Goal: Information Seeking & Learning: Learn about a topic

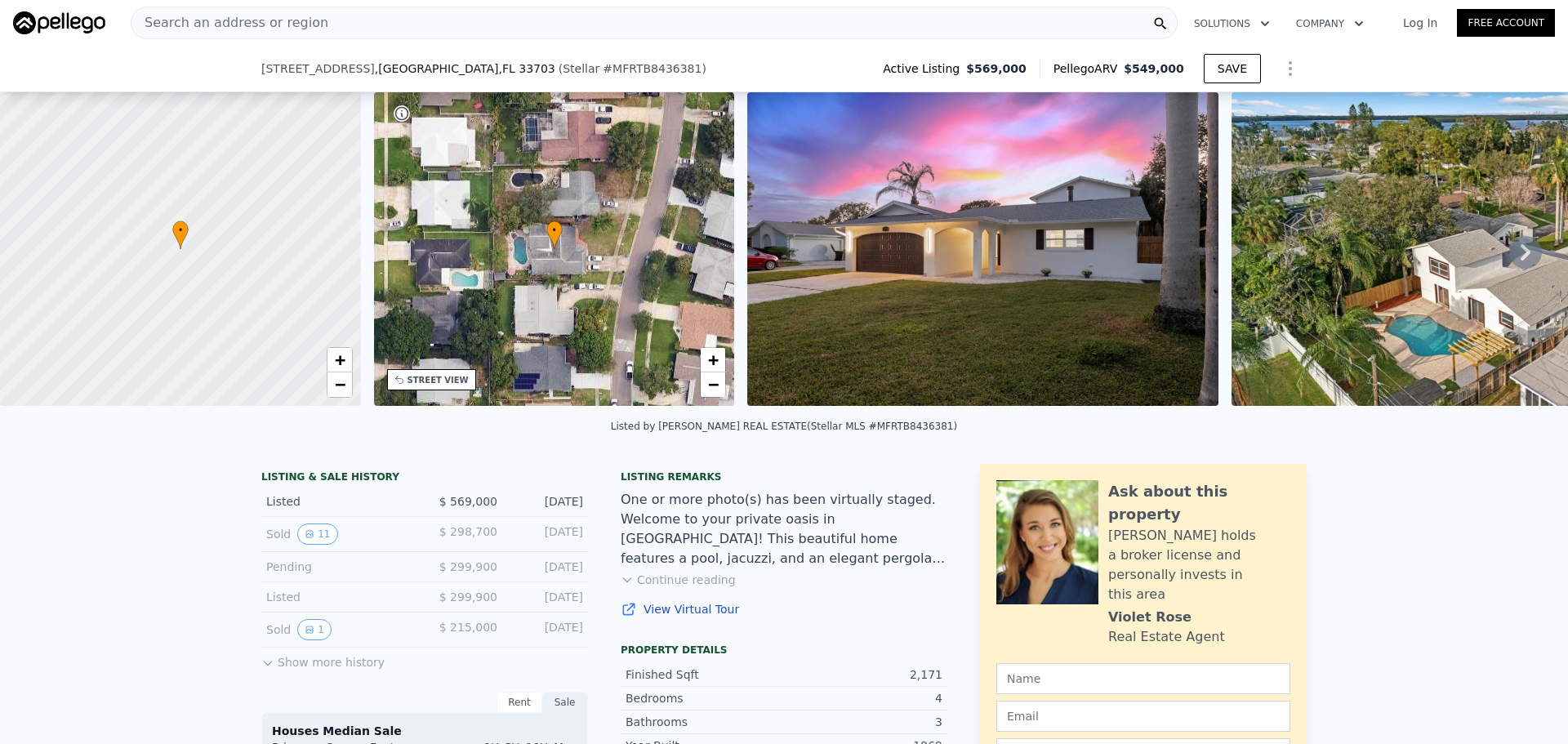
scroll to position [158, 0]
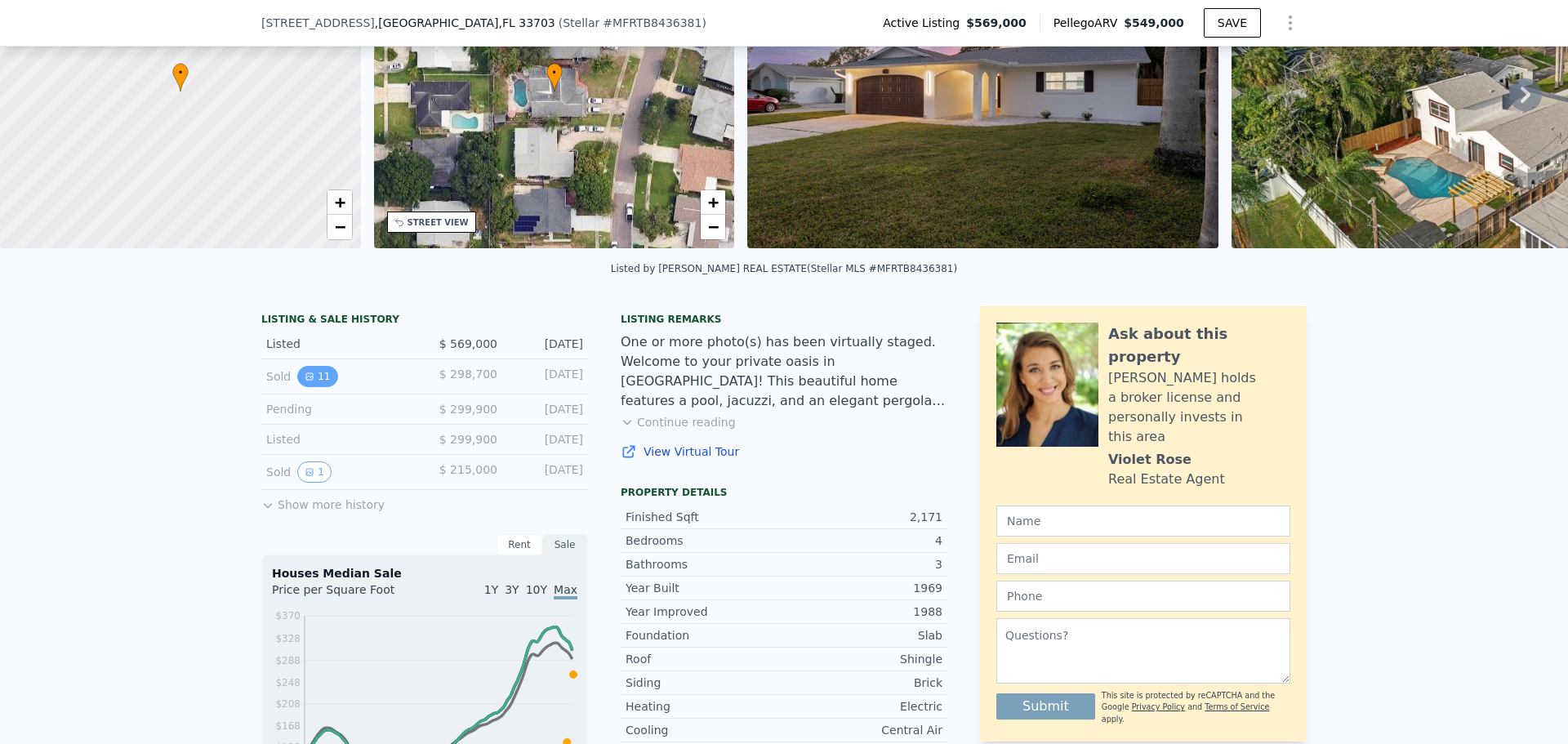
click at [305, 381] on icon "View historical data" at bounding box center [310, 377] width 10 height 10
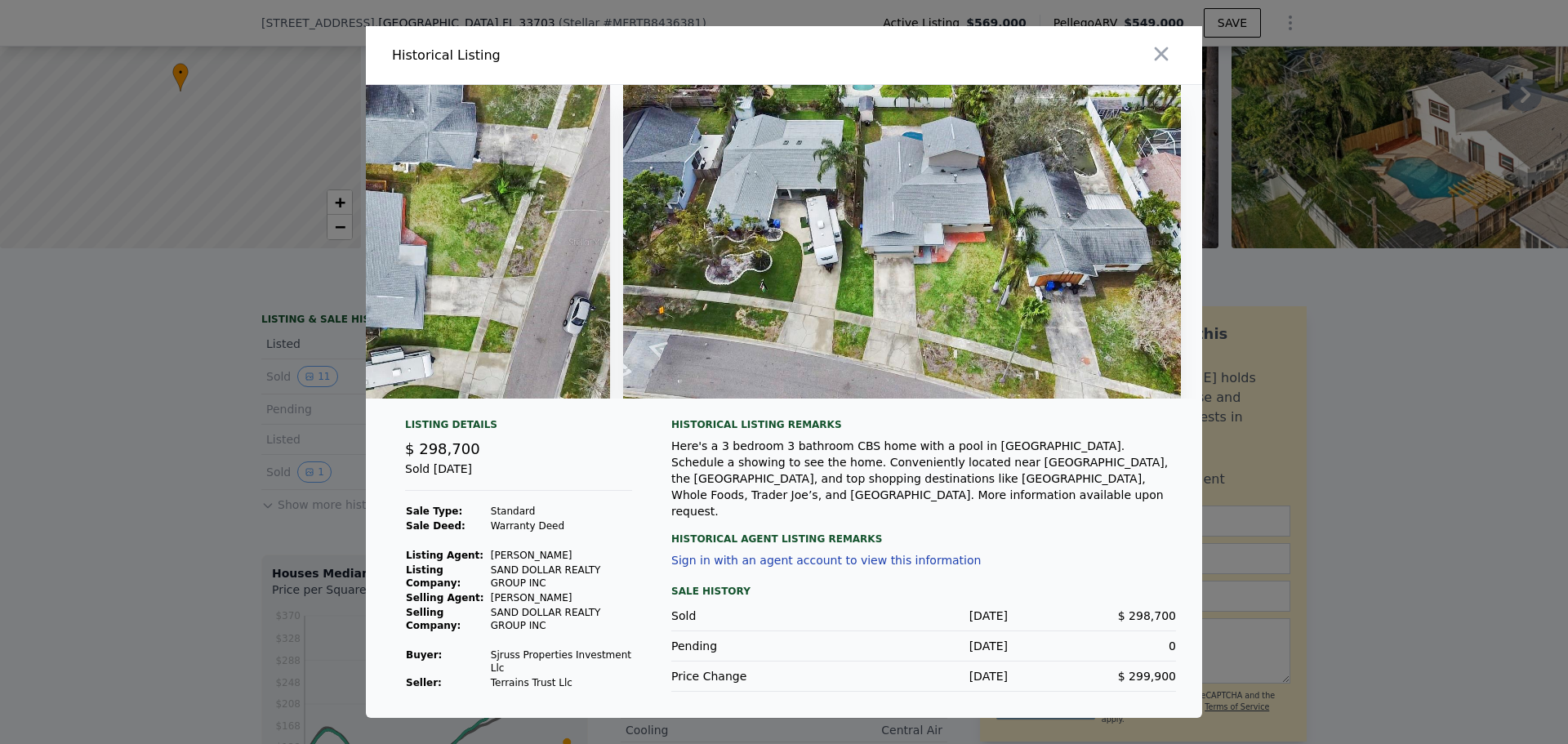
scroll to position [0, 4490]
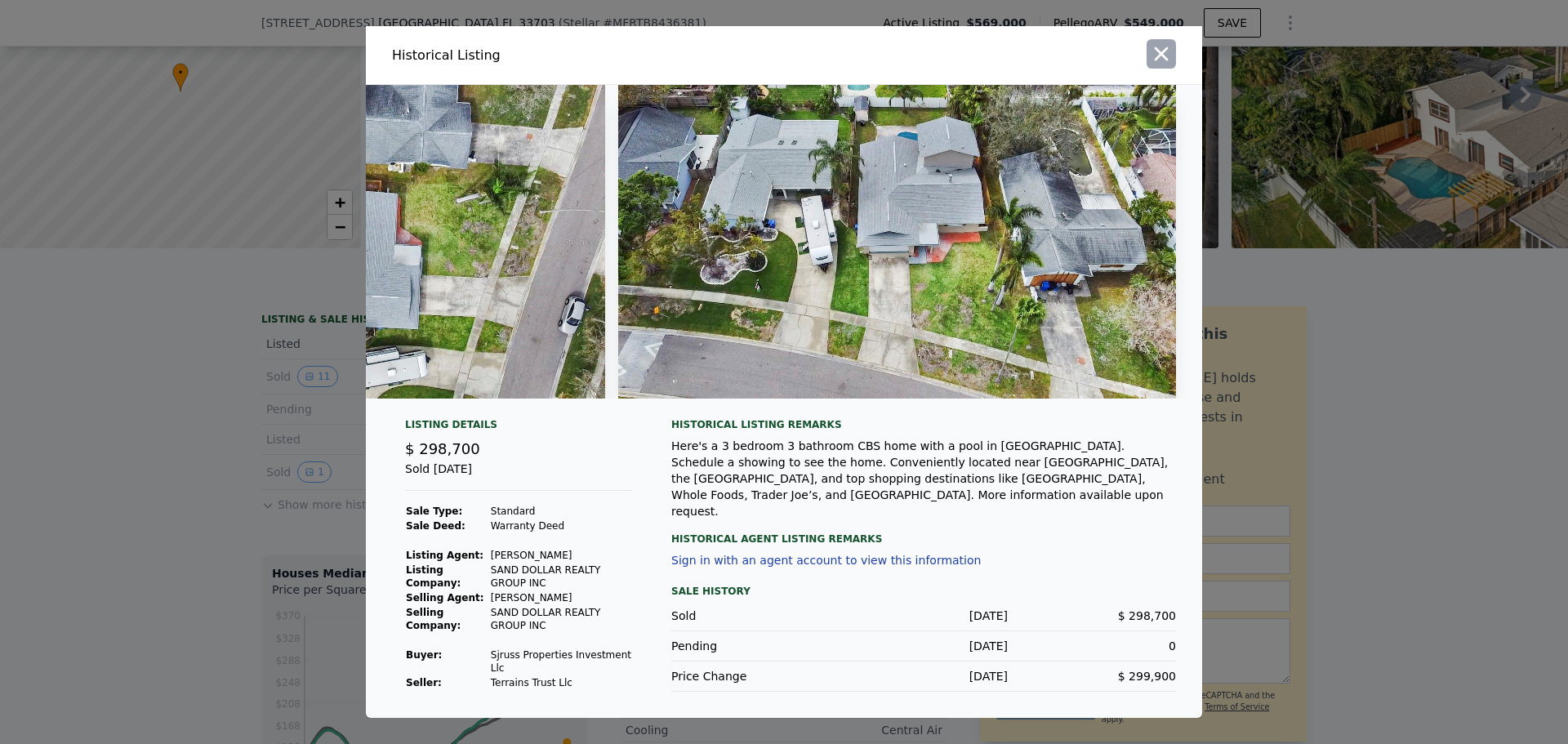
click at [1158, 65] on icon "button" at bounding box center [1161, 54] width 23 height 23
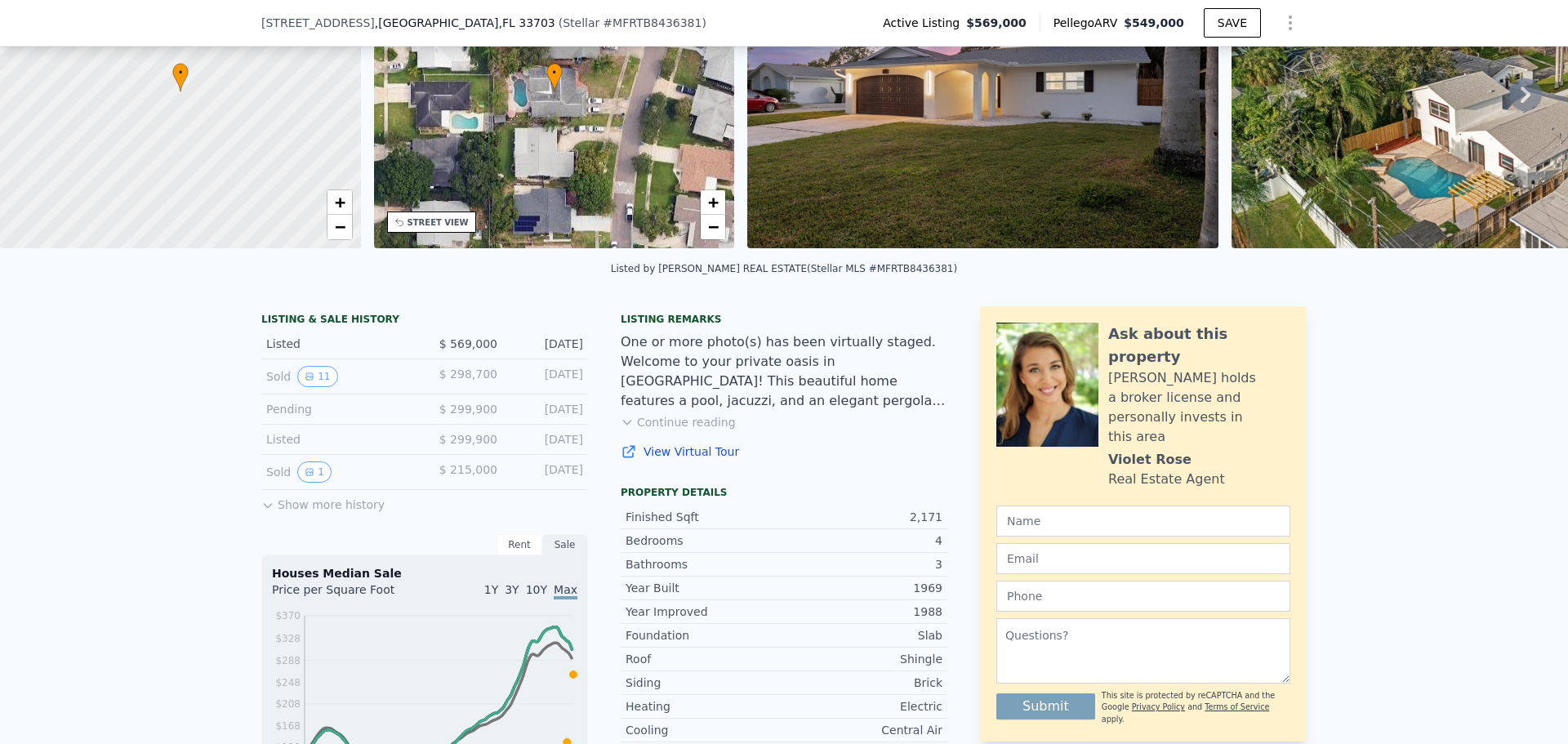
click at [390, 352] on div "Listed" at bounding box center [339, 344] width 146 height 16
click at [665, 460] on link "View Virtual Tour" at bounding box center [784, 451] width 327 height 16
click at [683, 431] on button "Continue reading" at bounding box center [678, 421] width 115 height 16
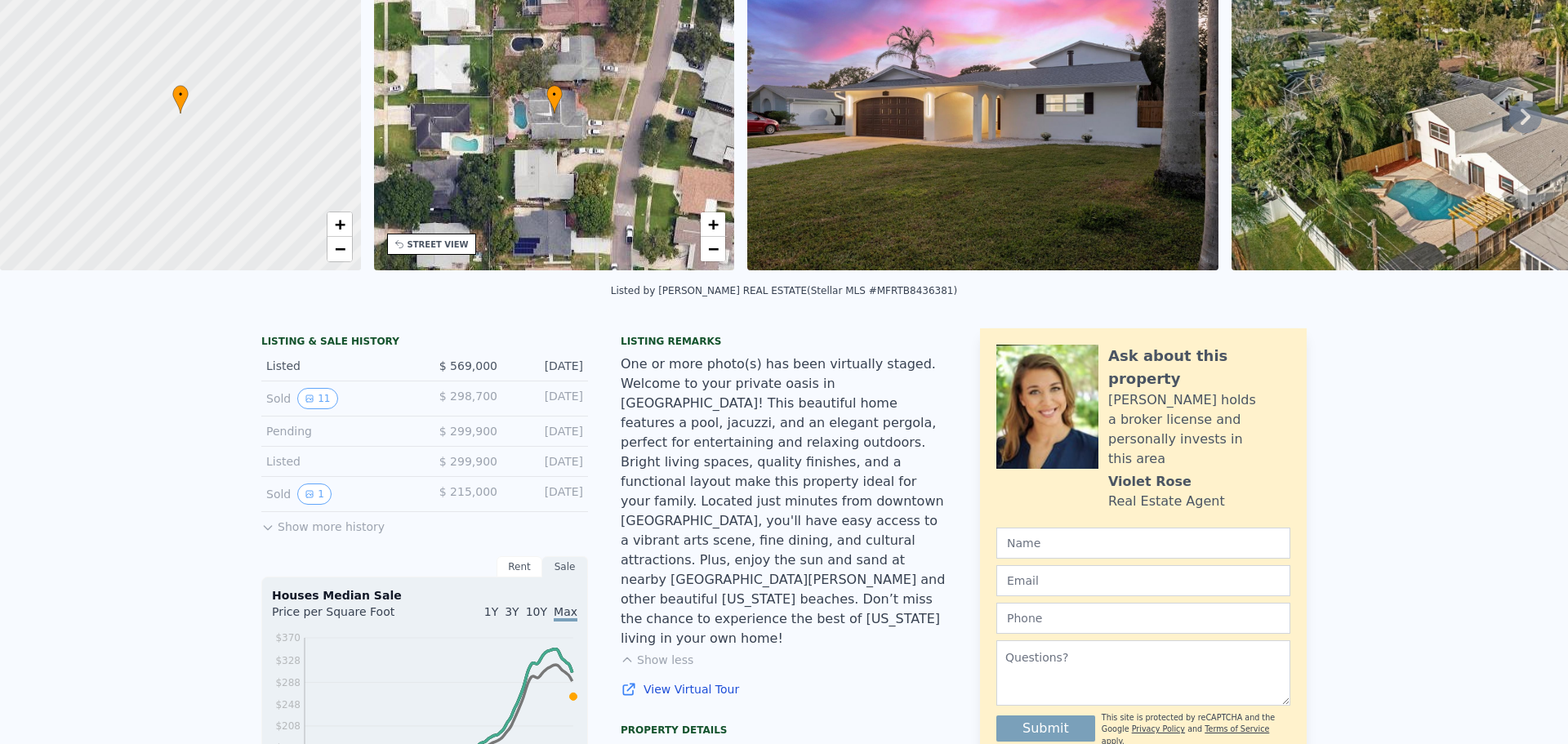
scroll to position [6, 0]
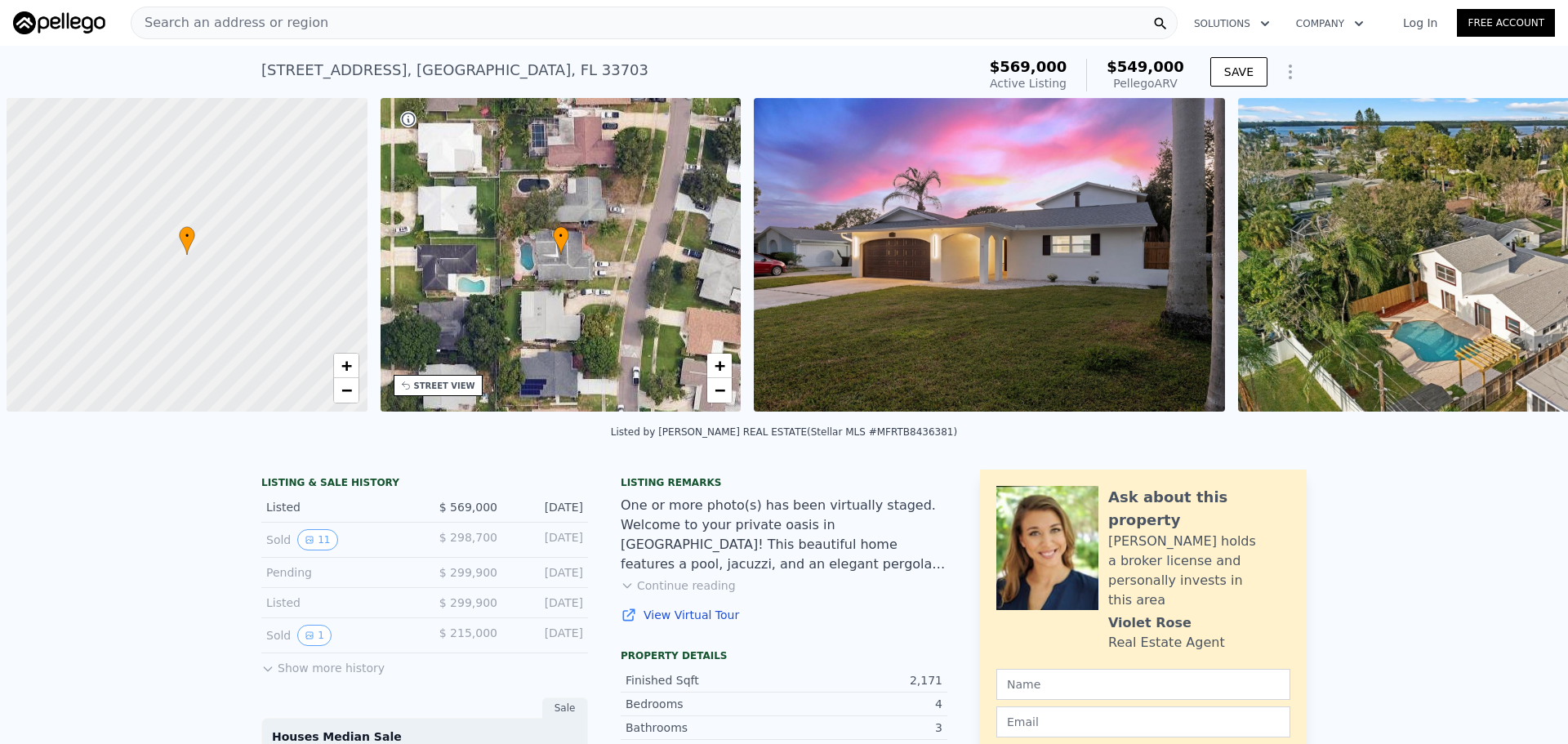
scroll to position [0, 7]
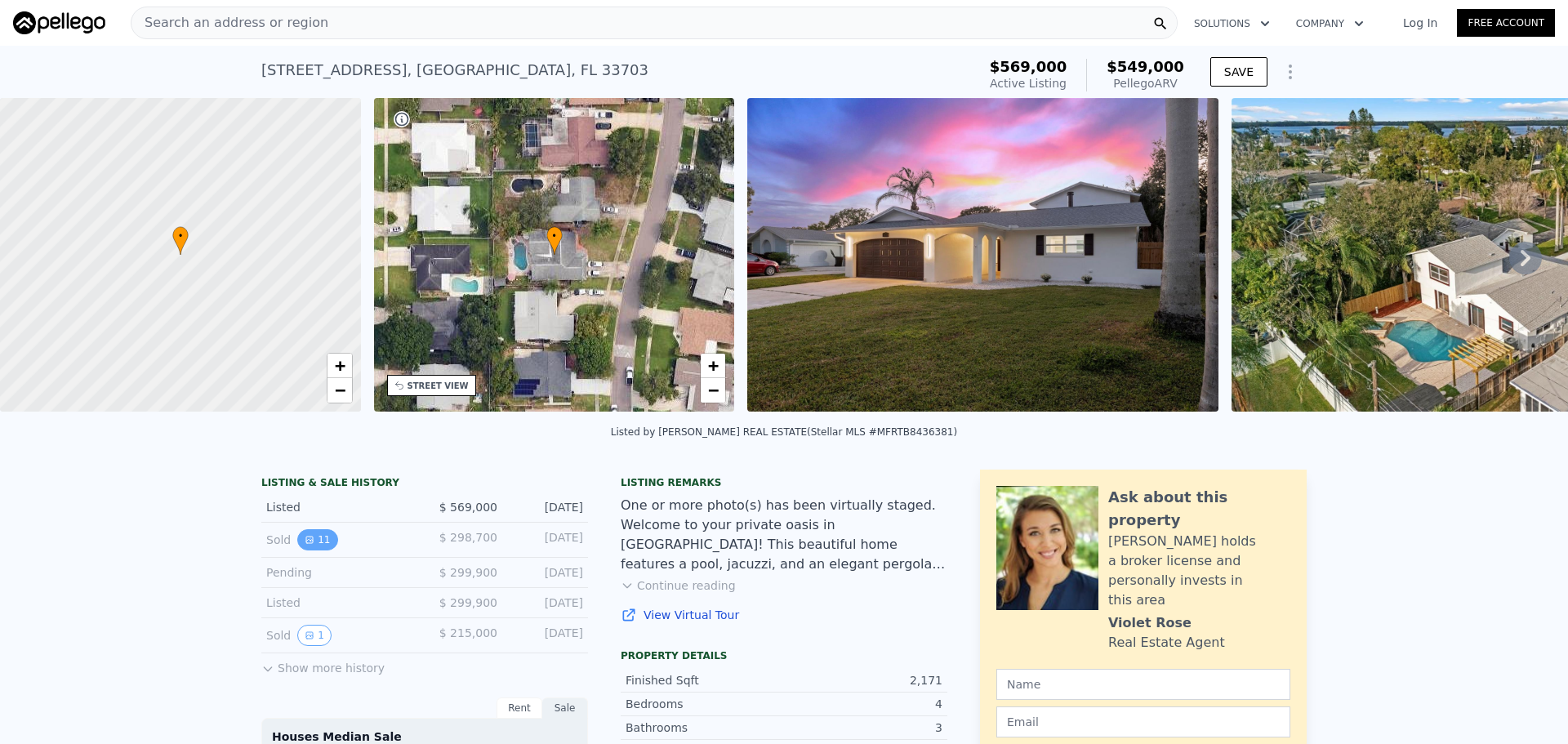
click at [306, 545] on icon "View historical data" at bounding box center [310, 540] width 10 height 10
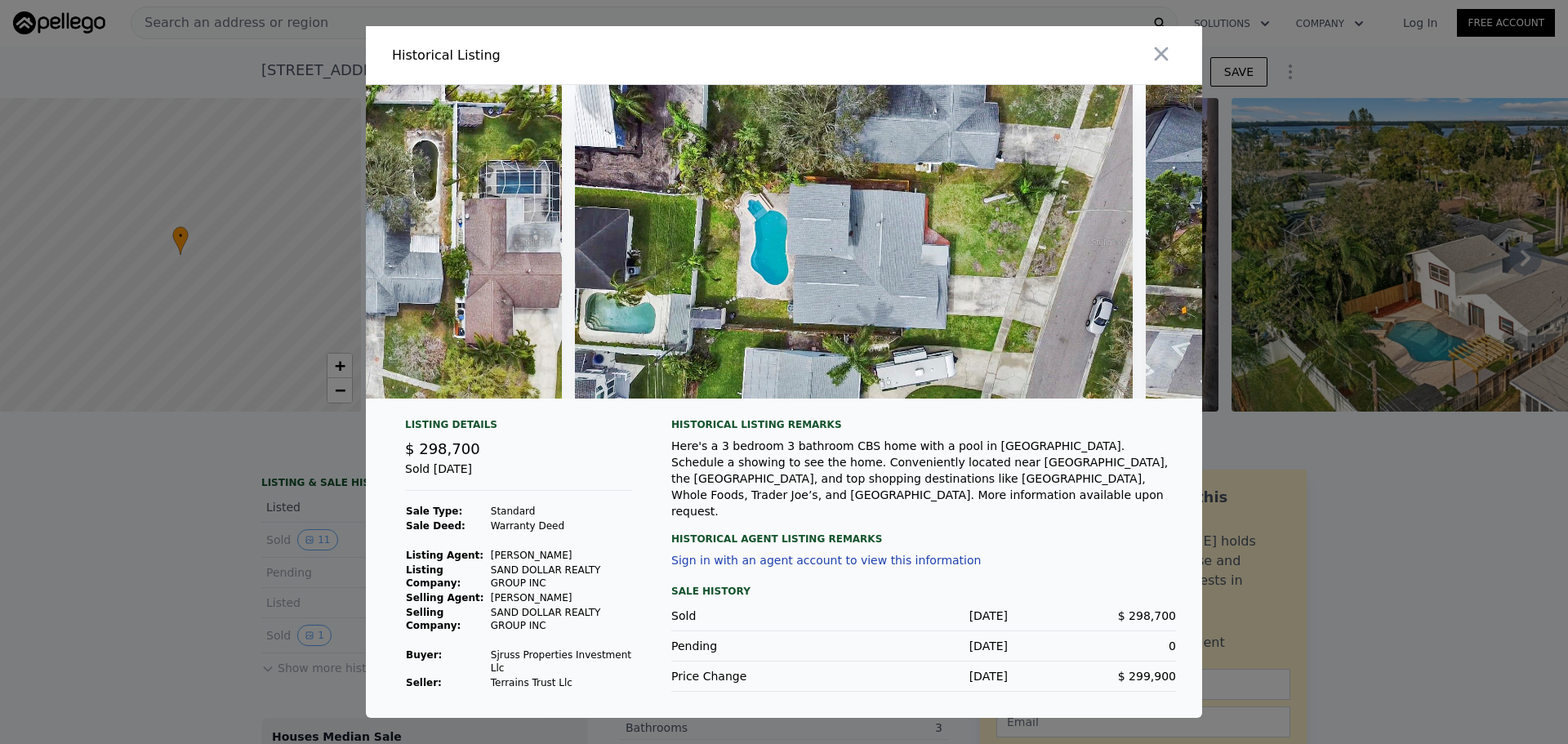
scroll to position [0, 3969]
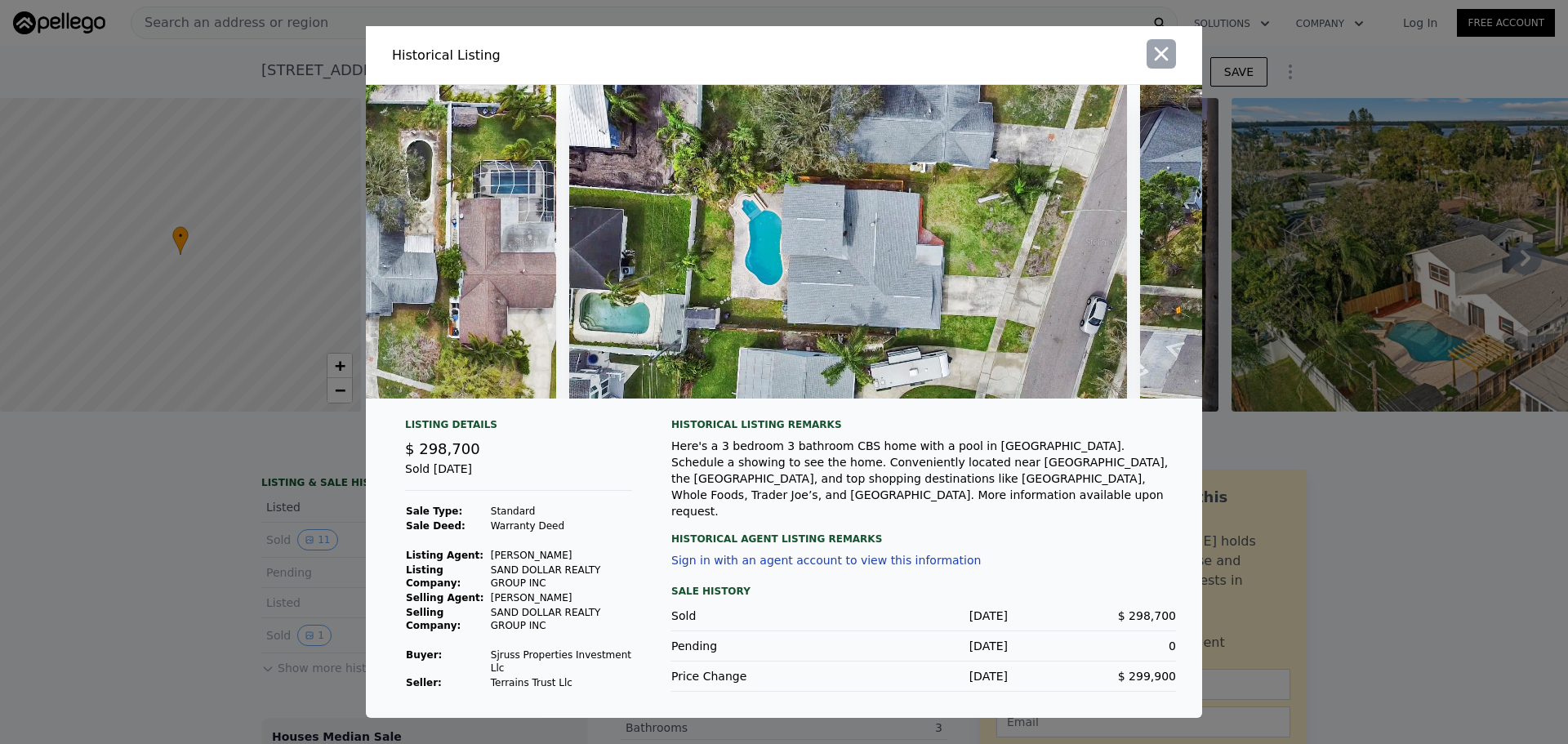
click at [1169, 60] on icon "button" at bounding box center [1161, 54] width 23 height 23
